Goal: Navigation & Orientation: Find specific page/section

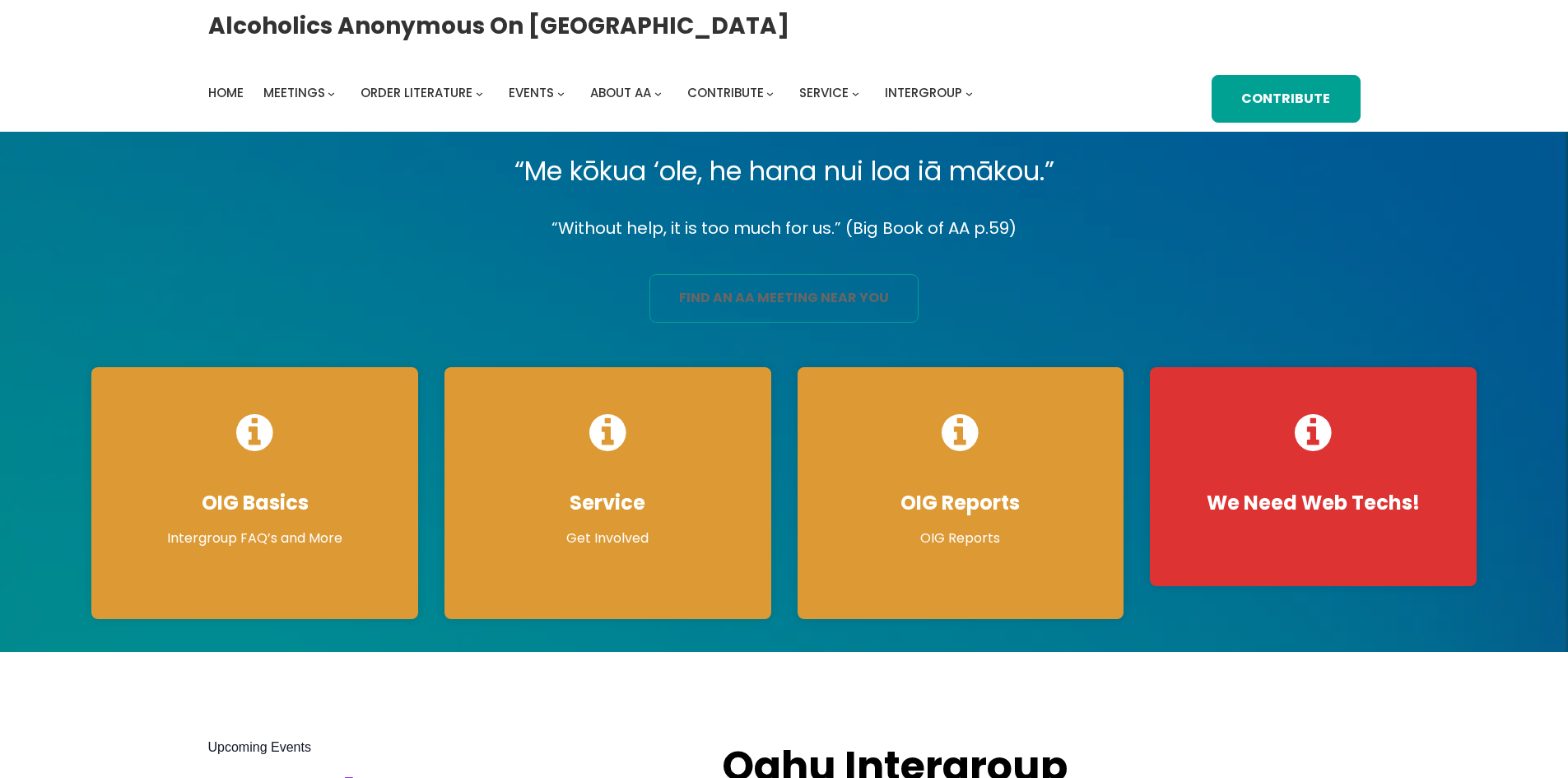
click at [780, 285] on link "find an aa meeting near you" at bounding box center [784, 298] width 269 height 49
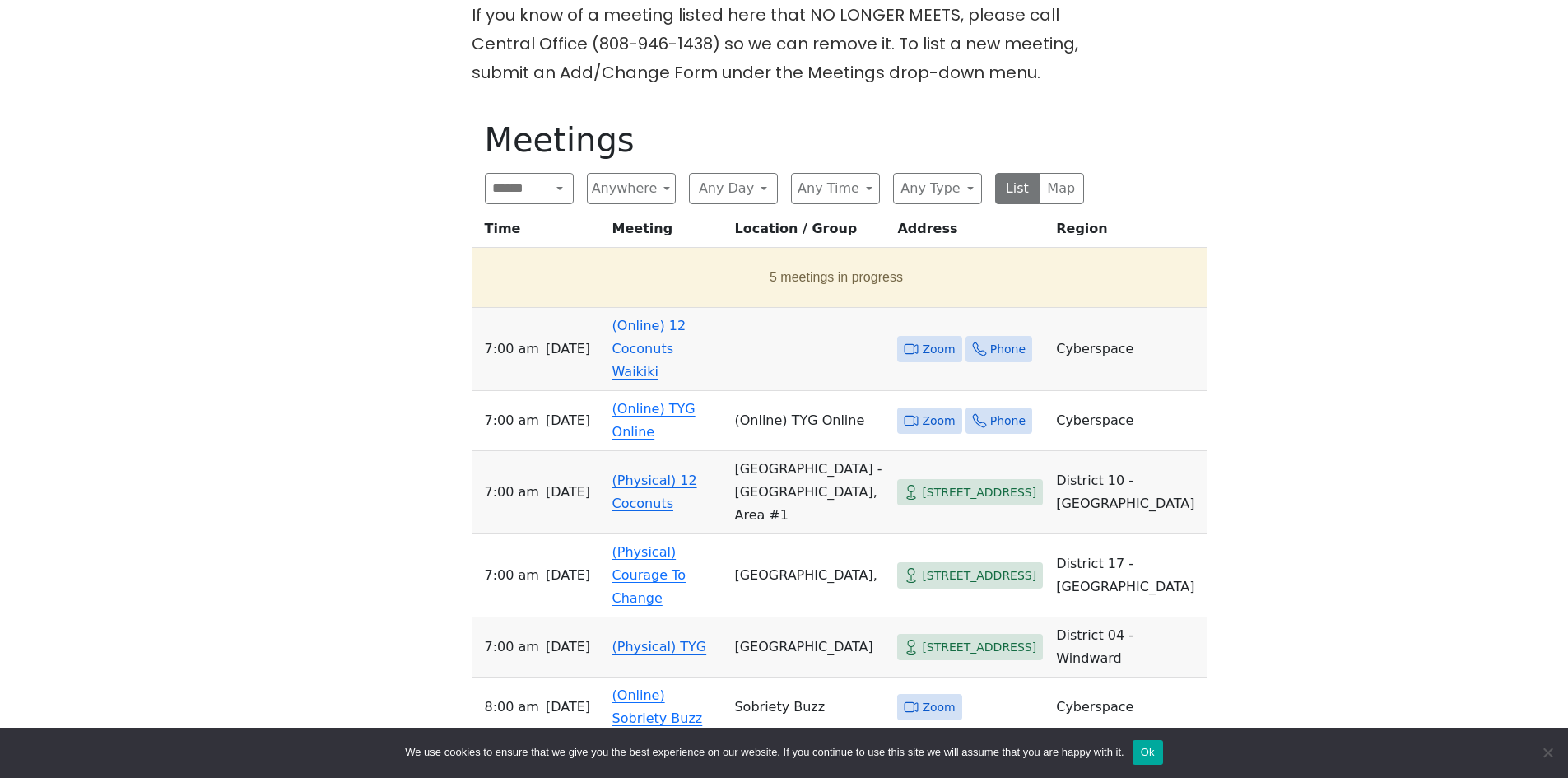
click at [648, 318] on link "(Online) 12 Coconuts Waikiki" at bounding box center [649, 349] width 74 height 61
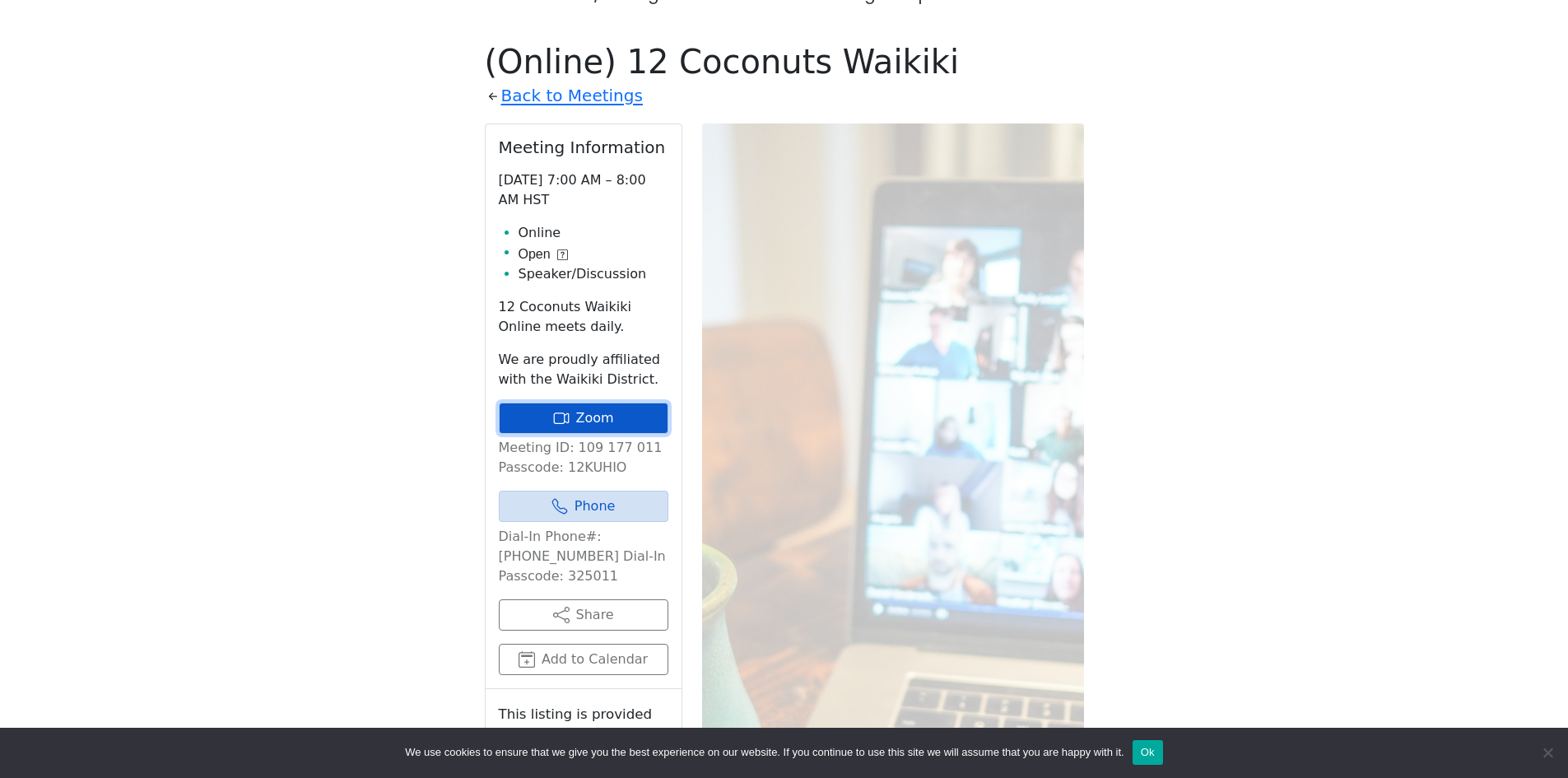
click at [585, 402] on link "Zoom" at bounding box center [583, 418] width 170 height 32
